Goal: Information Seeking & Learning: Understand process/instructions

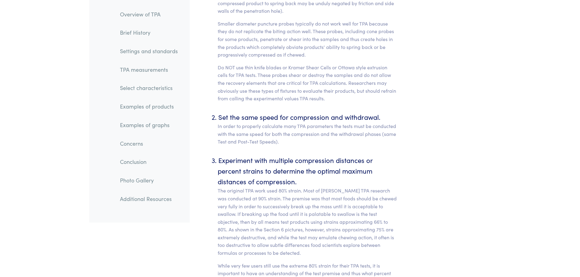
scroll to position [2679, 0]
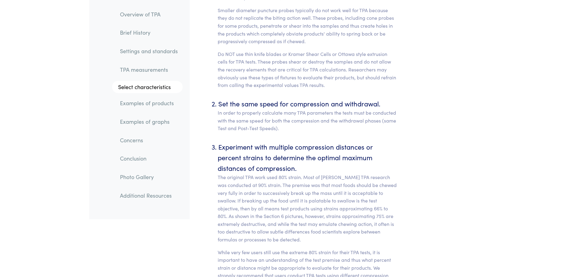
click at [137, 121] on link "Examples of graphs" at bounding box center [149, 122] width 68 height 14
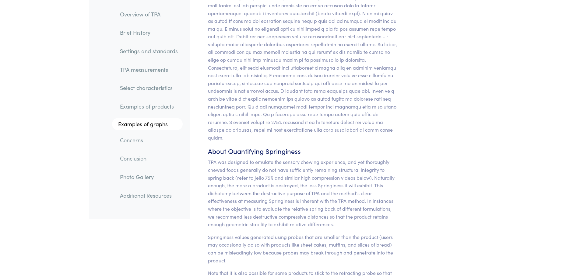
scroll to position [5091, 0]
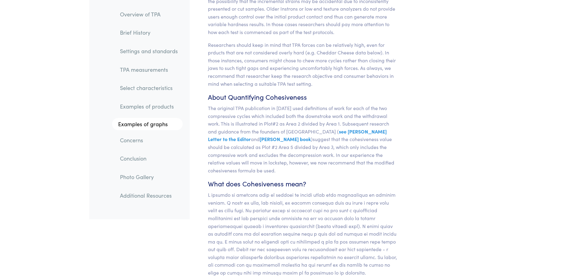
click at [146, 73] on link "TPA measurements" at bounding box center [149, 70] width 68 height 14
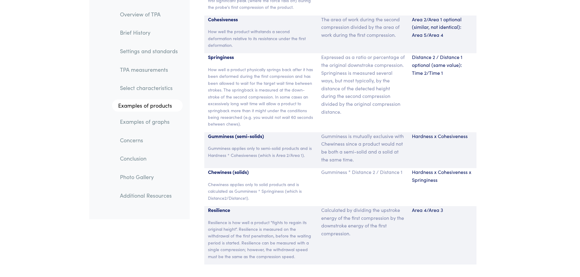
scroll to position [4120, 0]
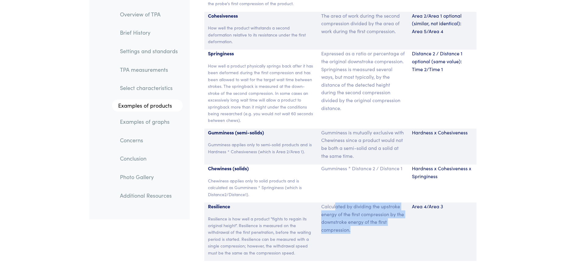
drag, startPoint x: 338, startPoint y: 196, endPoint x: 378, endPoint y: 221, distance: 47.1
click at [378, 221] on p "Calculated by dividing the upstroke energy of the first compression by the down…" at bounding box center [362, 218] width 83 height 31
click at [384, 206] on p "Calculated by dividing the upstroke energy of the first compression by the down…" at bounding box center [362, 218] width 83 height 31
drag, startPoint x: 338, startPoint y: 214, endPoint x: 352, endPoint y: 219, distance: 15.5
click at [338, 228] on div "Calculated by dividing the upstroke energy of the first compression by the down…" at bounding box center [363, 232] width 91 height 58
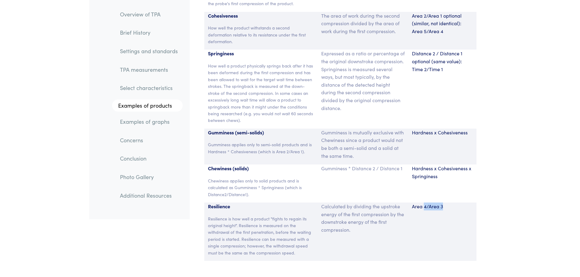
drag, startPoint x: 424, startPoint y: 196, endPoint x: 437, endPoint y: 198, distance: 12.8
click at [442, 203] on p "Area 4/Area 3" at bounding box center [442, 207] width 61 height 8
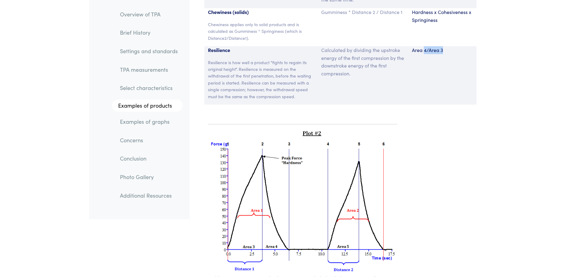
scroll to position [4262, 0]
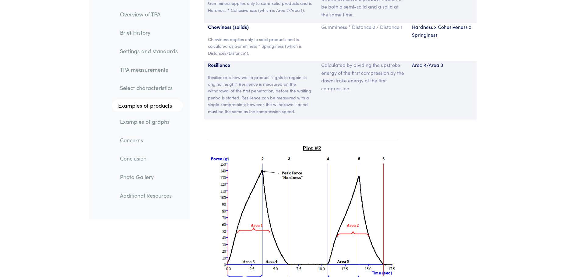
click at [418, 94] on div "Area 4/Area 3" at bounding box center [442, 90] width 68 height 58
click at [268, 246] on img at bounding box center [303, 217] width 190 height 146
click at [250, 245] on img at bounding box center [303, 217] width 190 height 146
click at [273, 246] on img at bounding box center [303, 217] width 190 height 146
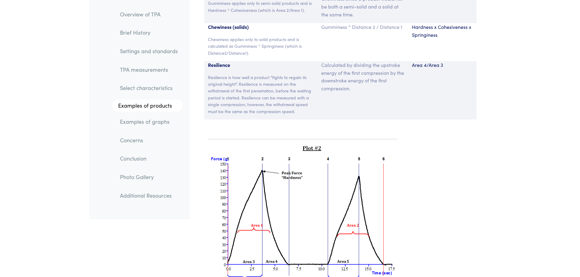
click at [273, 246] on img at bounding box center [303, 217] width 190 height 146
click at [241, 250] on img at bounding box center [303, 217] width 190 height 146
drag, startPoint x: 445, startPoint y: 55, endPoint x: 413, endPoint y: 56, distance: 32.3
click at [413, 61] on p "Area 4/Area 3" at bounding box center [442, 65] width 61 height 8
copy p "Area 4/Area 3"
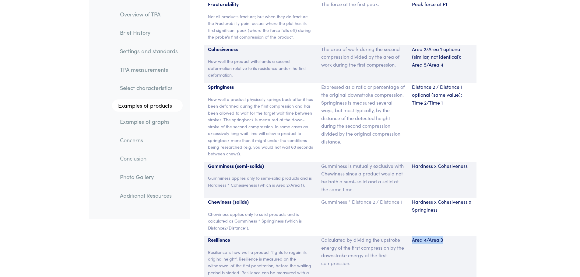
scroll to position [4079, 0]
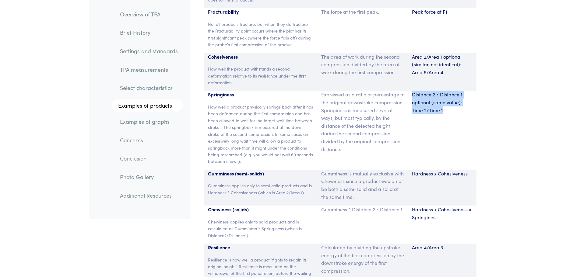
drag, startPoint x: 441, startPoint y: 97, endPoint x: 413, endPoint y: 84, distance: 30.9
click at [413, 91] on p "Distance 2 / Distance 1 optional (same value): Time 2/Time 1" at bounding box center [442, 102] width 61 height 23
copy p "Distance 2 / Distance 1 optional (same value): Time 2/Time 1"
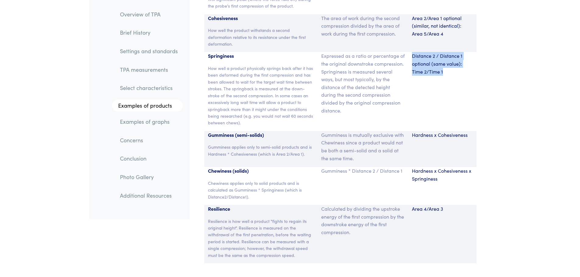
scroll to position [4110, 0]
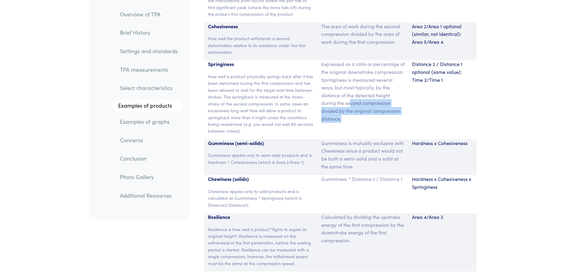
drag, startPoint x: 345, startPoint y: 109, endPoint x: 351, endPoint y: 93, distance: 17.2
click at [351, 93] on p "Expressed as a ratio or percentage of the original downstroke compression. Spri…" at bounding box center [362, 91] width 83 height 62
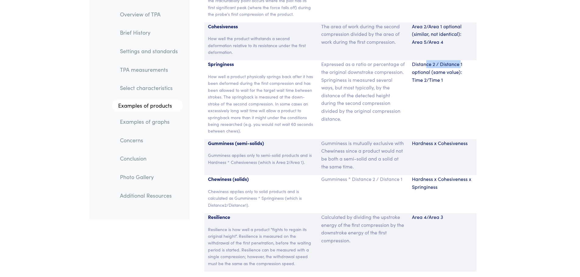
drag, startPoint x: 426, startPoint y: 55, endPoint x: 453, endPoint y: 55, distance: 27.4
click at [458, 60] on p "Distance 2 / Distance 1 optional (same value): Time 2/Time 1" at bounding box center [442, 71] width 61 height 23
click at [429, 60] on p "Distance 2 / Distance 1 optional (same value): Time 2/Time 1" at bounding box center [442, 71] width 61 height 23
drag, startPoint x: 415, startPoint y: 57, endPoint x: 456, endPoint y: 56, distance: 41.4
click at [456, 60] on p "Distance 2 / Distance 1 optional (same value): Time 2/Time 1" at bounding box center [442, 71] width 61 height 23
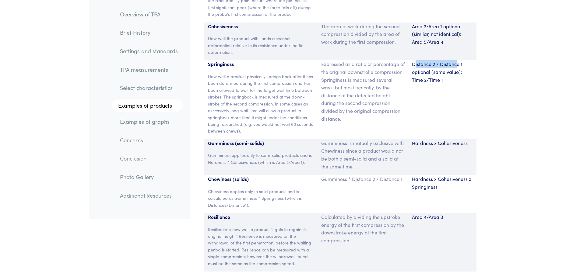
click at [451, 60] on p "Distance 2 / Distance 1 optional (same value): Time 2/Time 1" at bounding box center [442, 71] width 61 height 23
drag, startPoint x: 463, startPoint y: 54, endPoint x: 424, endPoint y: 93, distance: 54.7
click at [424, 93] on div "Distance 2 / Distance 1 optional (same value): Time 2/Time 1" at bounding box center [442, 99] width 68 height 79
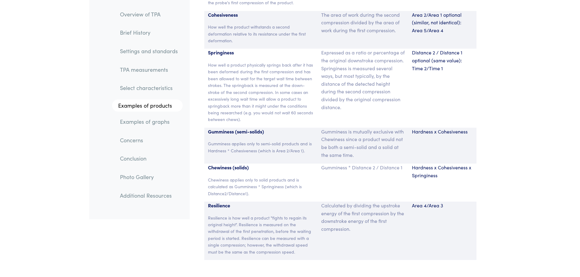
scroll to position [4049, 0]
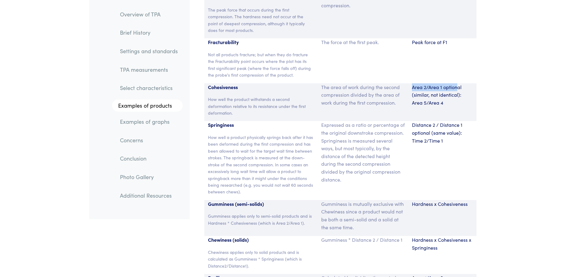
drag, startPoint x: 413, startPoint y: 79, endPoint x: 457, endPoint y: 78, distance: 43.6
click at [457, 83] on p "Area 2/Area 1 optional (similar, not identical): Area 5/Area 4" at bounding box center [442, 94] width 61 height 23
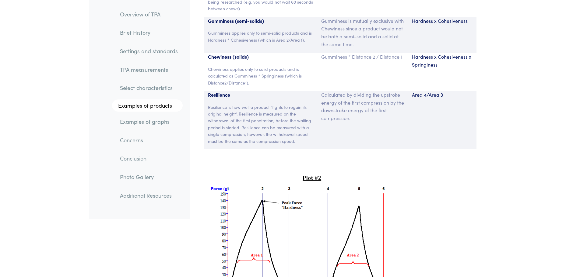
scroll to position [4231, 0]
